Goal: Transaction & Acquisition: Purchase product/service

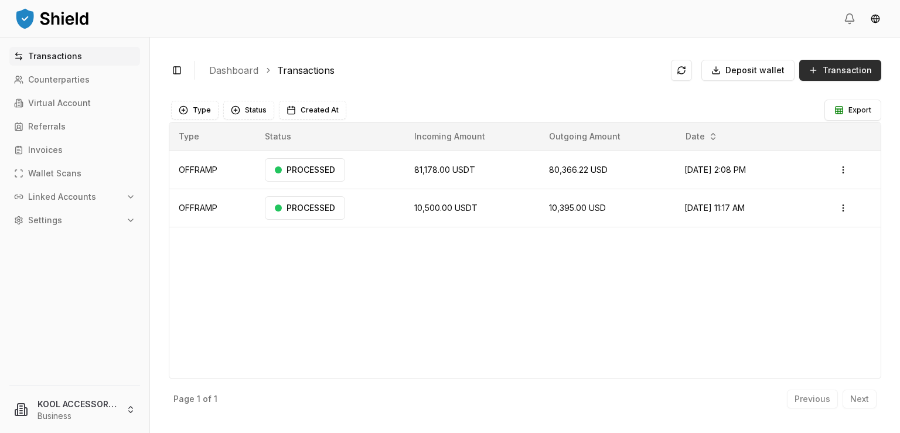
click at [819, 69] on button "Transaction" at bounding box center [840, 70] width 82 height 21
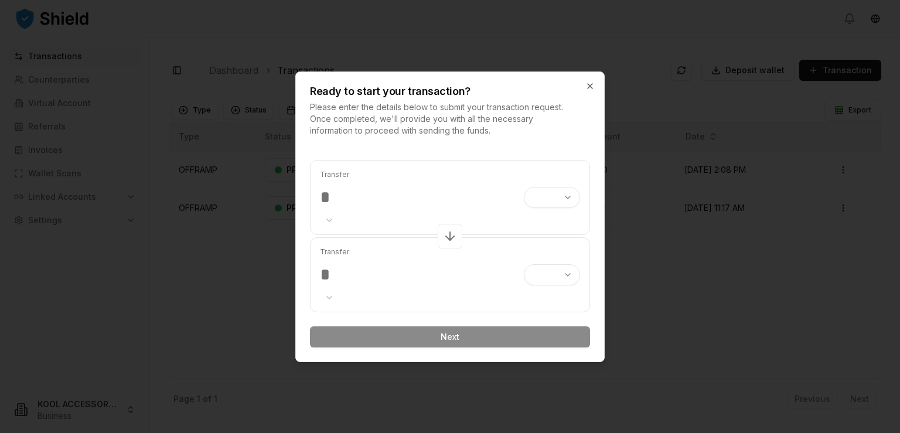
click at [356, 193] on input "number" at bounding box center [417, 197] width 195 height 21
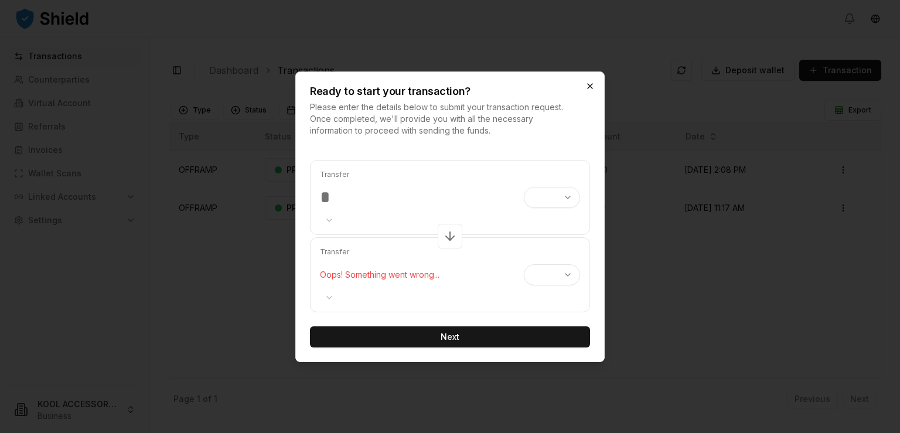
type input "****"
click at [588, 84] on icon "button" at bounding box center [590, 86] width 5 height 5
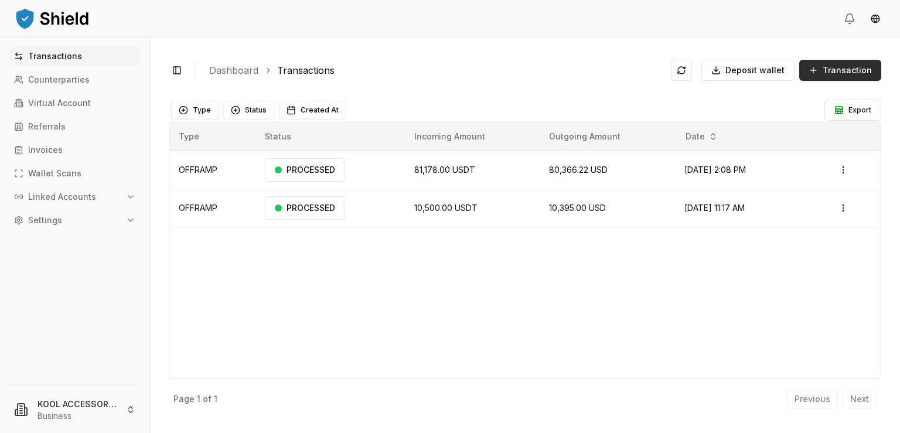
click at [846, 66] on span "Transaction" at bounding box center [847, 70] width 49 height 12
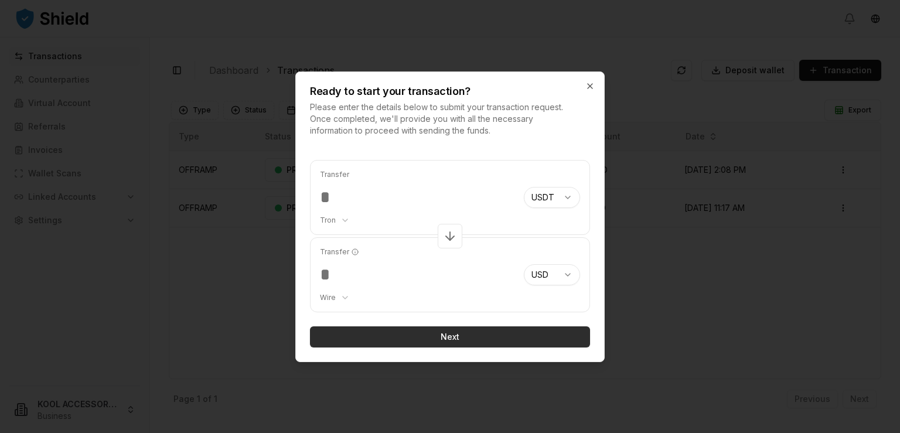
type input "****"
click at [455, 333] on button "Next" at bounding box center [450, 336] width 280 height 21
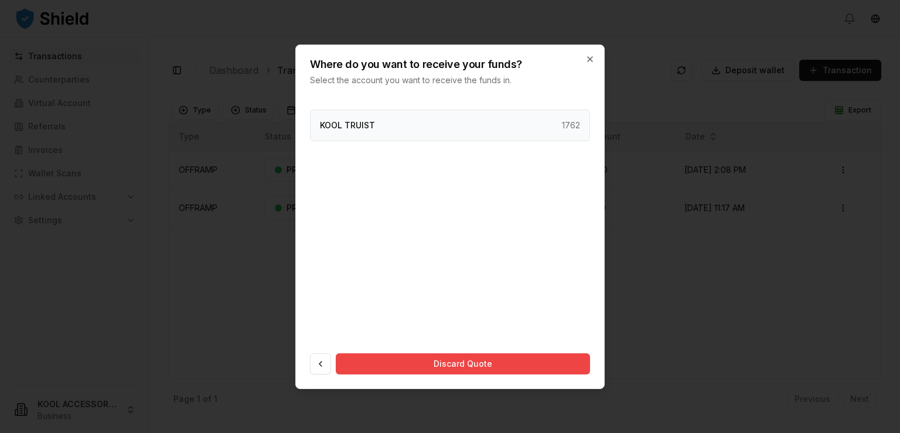
click at [478, 120] on div "KOOL TRUIST 1762" at bounding box center [450, 126] width 280 height 32
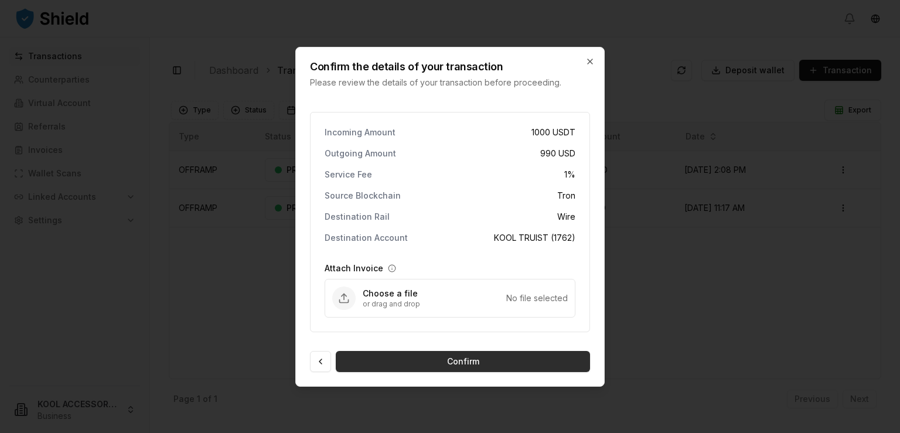
click at [464, 357] on button "Confirm" at bounding box center [463, 361] width 254 height 21
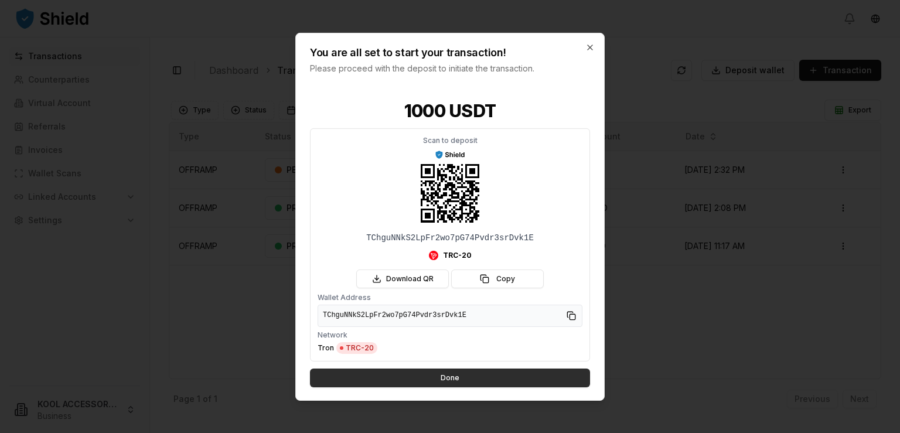
click at [447, 381] on button "Done" at bounding box center [450, 378] width 280 height 19
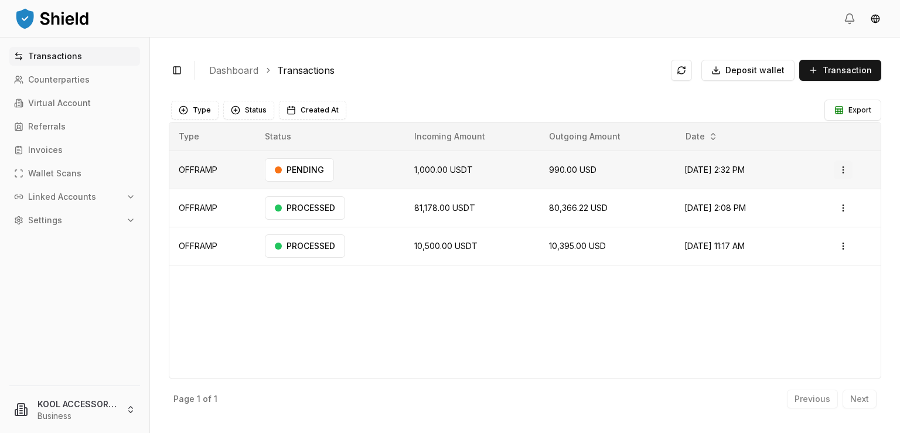
click at [841, 166] on html "Transactions Counterparties Virtual Account Referrals Invoices Wallet Scans Lin…" at bounding box center [450, 216] width 900 height 433
click at [830, 215] on p "View Details" at bounding box center [827, 216] width 43 height 7
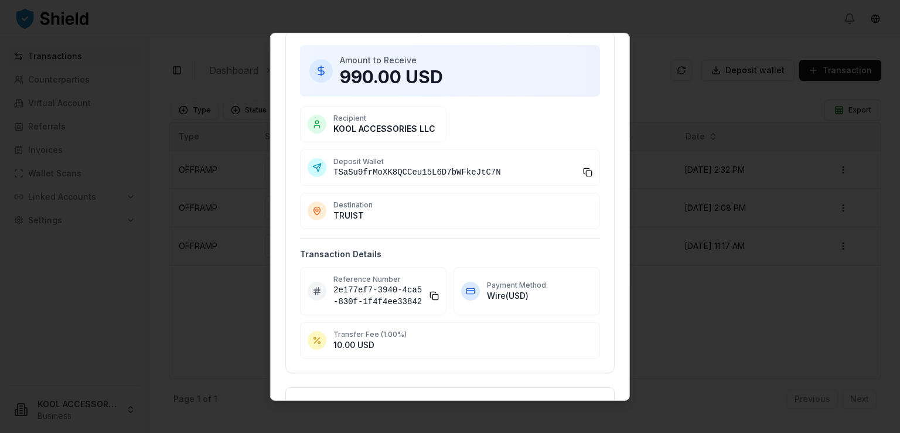
scroll to position [104, 0]
